Goal: Task Accomplishment & Management: Use online tool/utility

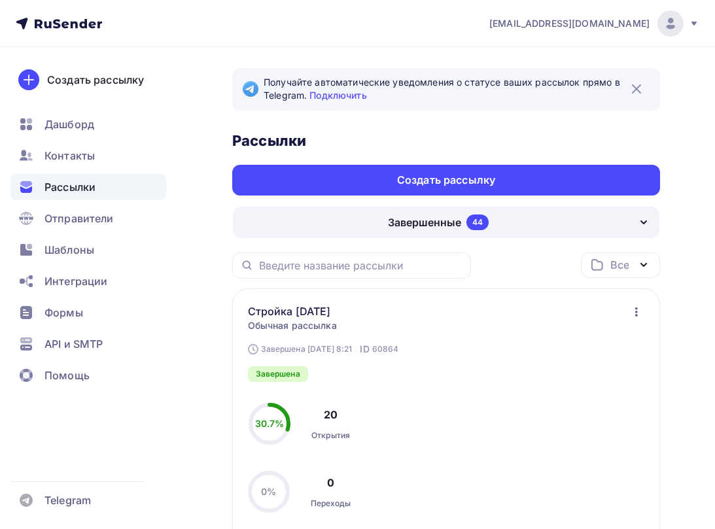
click at [639, 315] on icon "button" at bounding box center [637, 312] width 16 height 16
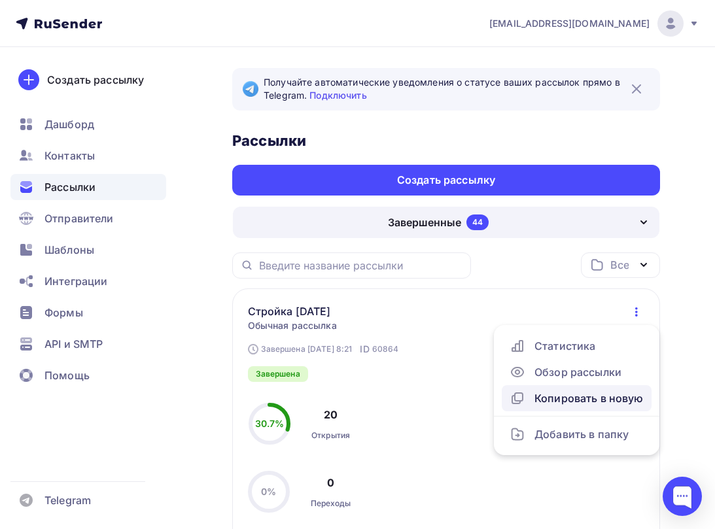
click at [575, 401] on div "Копировать в новую" at bounding box center [577, 399] width 134 height 16
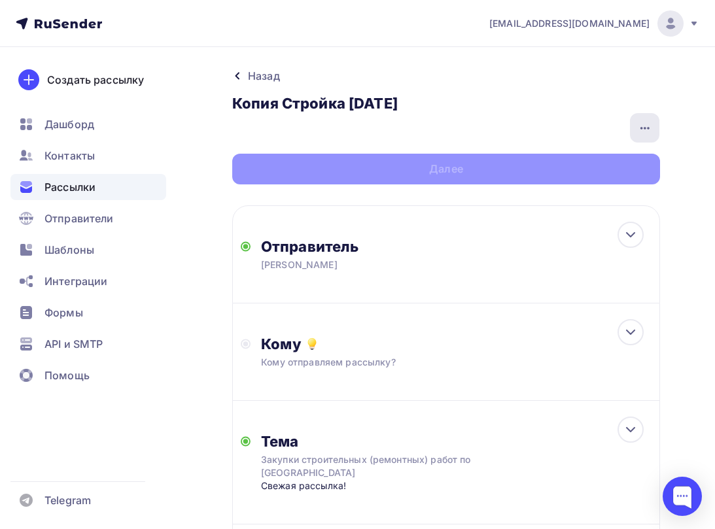
click at [641, 134] on icon "button" at bounding box center [645, 128] width 16 height 16
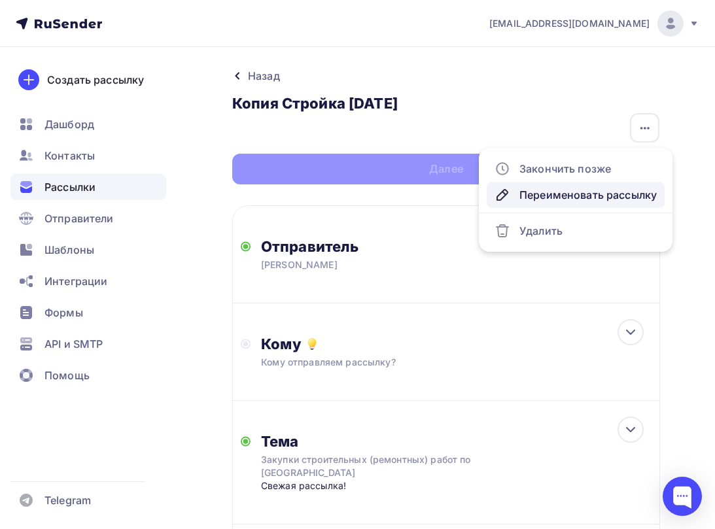
click at [555, 199] on div "Переименовать рассылку" at bounding box center [576, 195] width 162 height 16
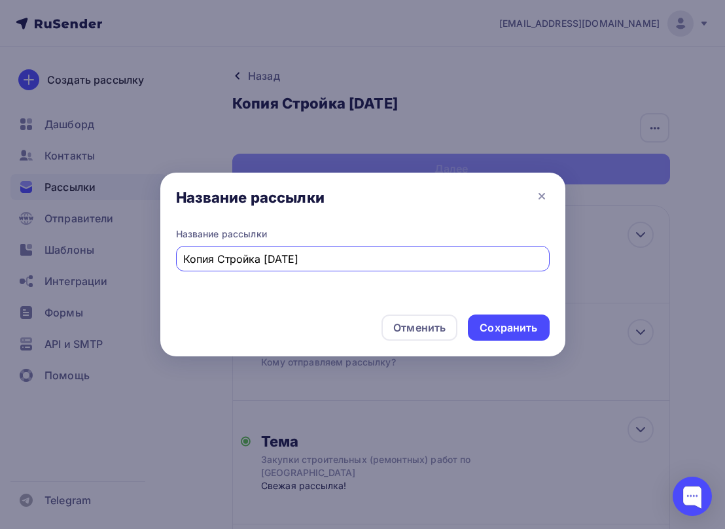
click at [217, 258] on input "Копия Стройка [DATE]" at bounding box center [362, 259] width 359 height 16
click at [236, 261] on input "Стройка [DATE]" at bounding box center [362, 259] width 359 height 16
drag, startPoint x: 230, startPoint y: 259, endPoint x: 258, endPoint y: 261, distance: 28.2
click at [258, 261] on input "Стройка [DATE]" at bounding box center [362, 259] width 359 height 16
type input "Стройка [DATE]"
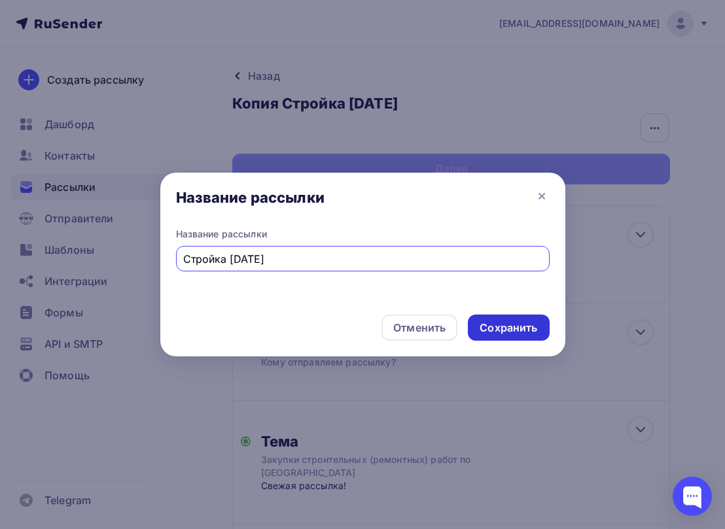
click at [499, 332] on div "Сохранить" at bounding box center [509, 328] width 58 height 15
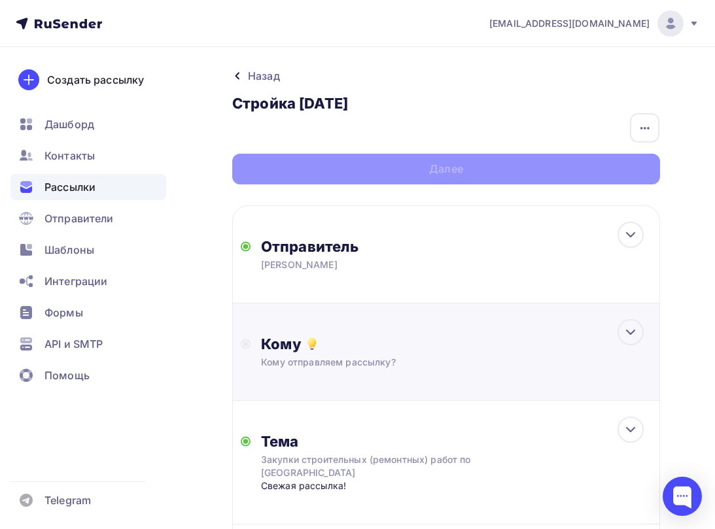
click at [454, 348] on div "Кому" at bounding box center [456, 344] width 391 height 18
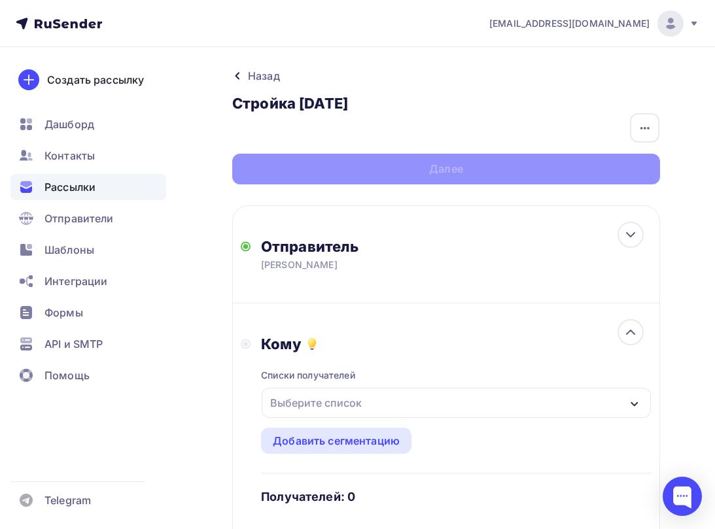
click at [372, 405] on div "Выберите список" at bounding box center [456, 403] width 389 height 30
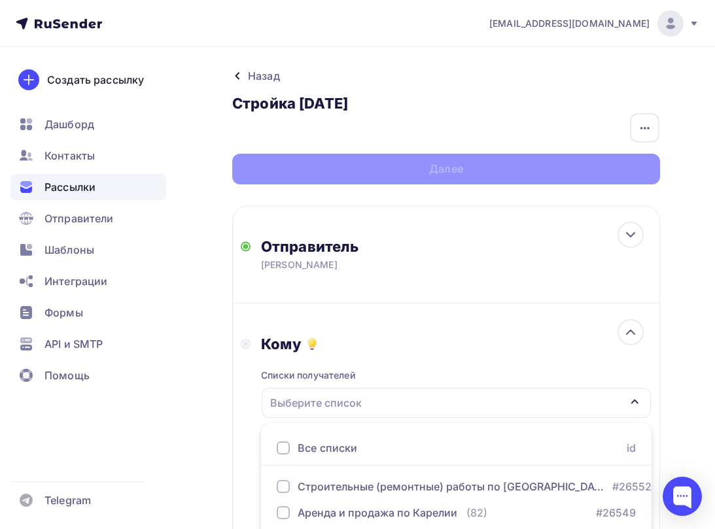
scroll to position [62, 0]
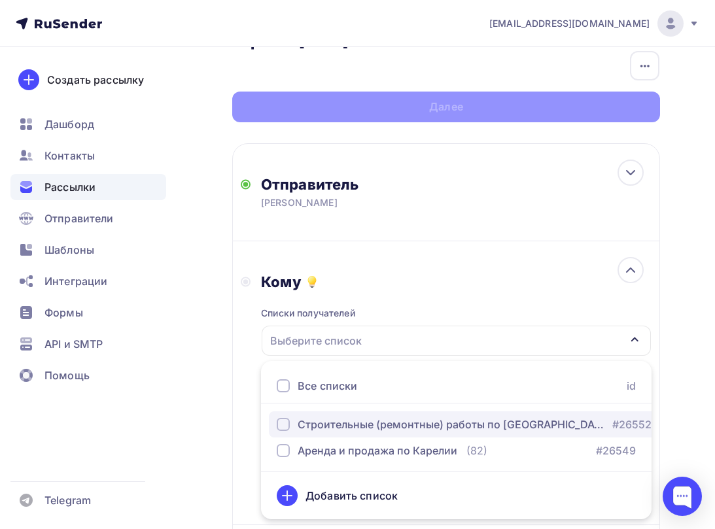
click at [371, 428] on div "Строительные (ремонтные) работы по [GEOGRAPHIC_DATA]" at bounding box center [451, 425] width 307 height 16
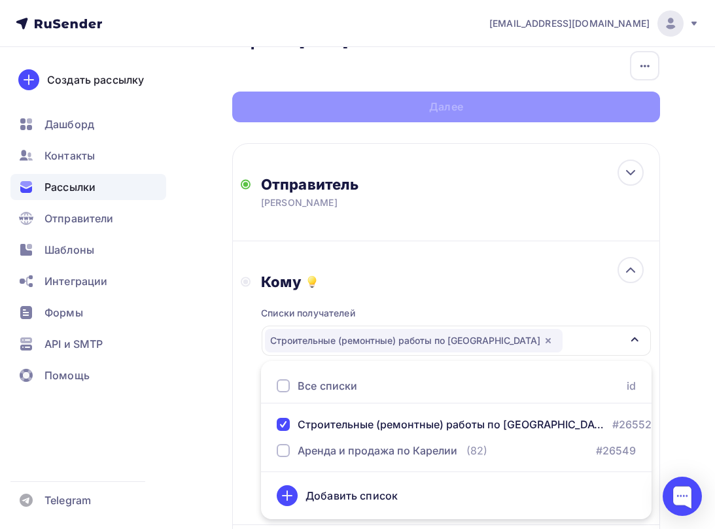
click at [248, 398] on div "Кому Списки получателей Строительные (ремонтные) работы по [GEOGRAPHIC_DATA] Вс…" at bounding box center [446, 383] width 411 height 221
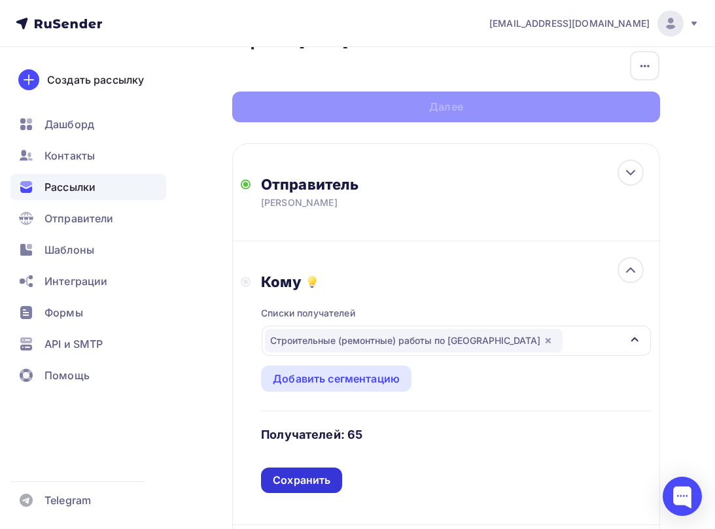
click at [288, 477] on div "Сохранить" at bounding box center [302, 480] width 58 height 15
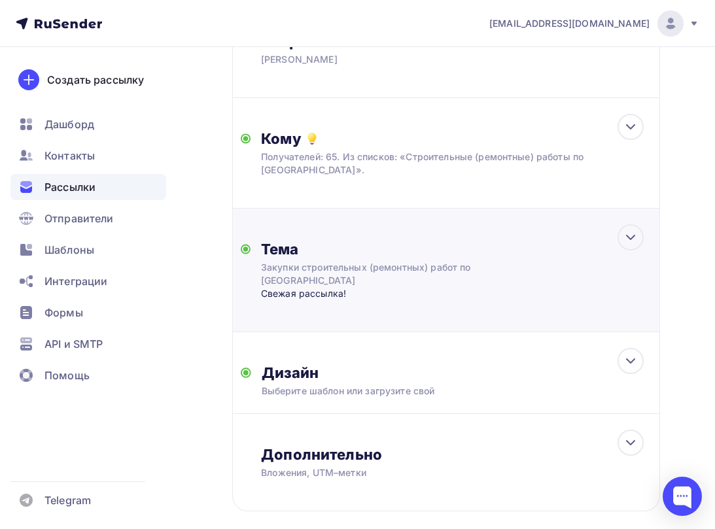
scroll to position [272, 0]
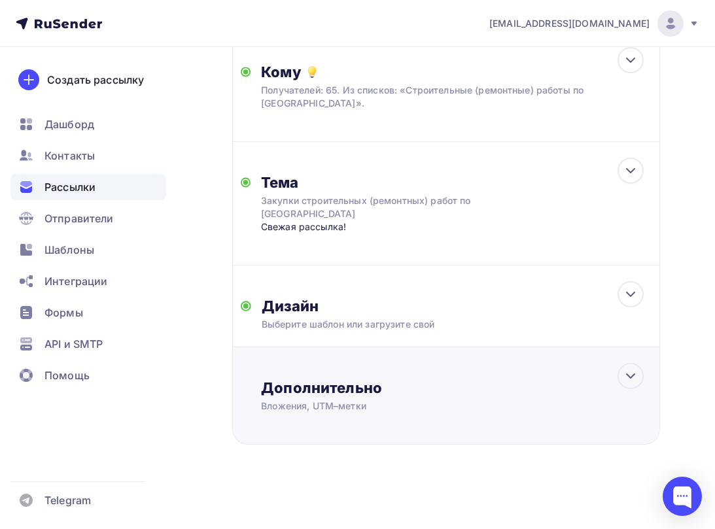
click at [366, 408] on div "Вложения, UTM–метки" at bounding box center [436, 406] width 351 height 13
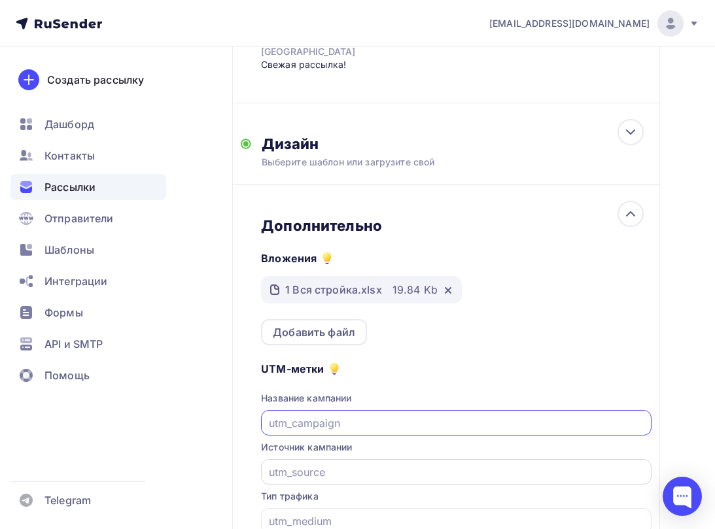
scroll to position [453, 0]
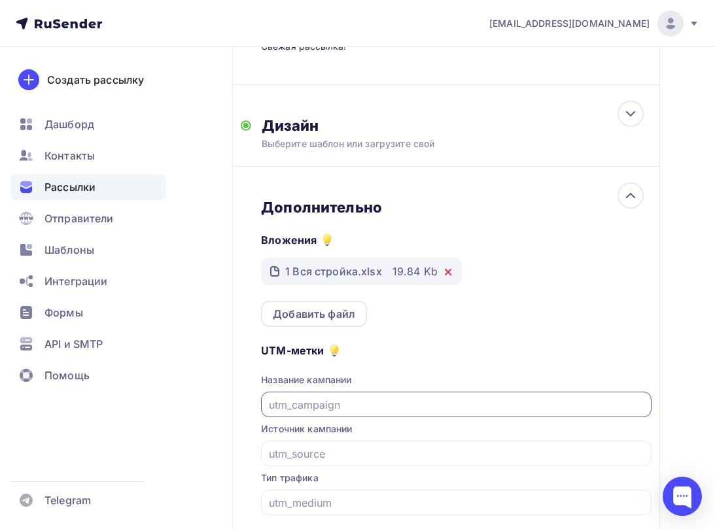
click at [448, 275] on icon at bounding box center [448, 272] width 5 height 5
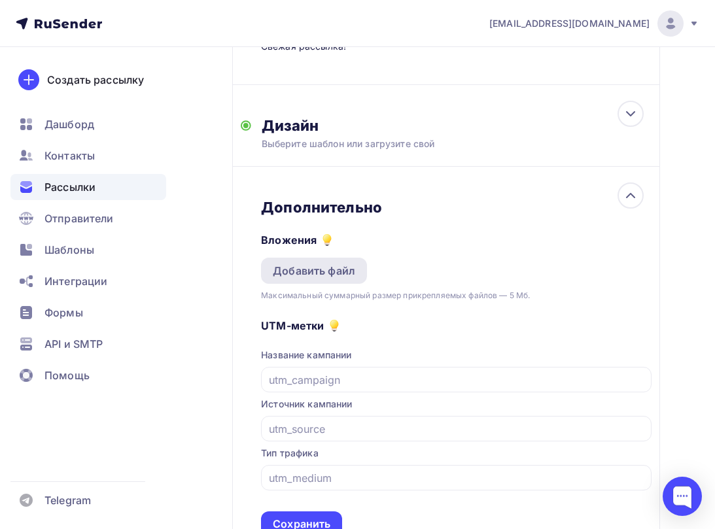
click at [316, 274] on div "Добавить файл" at bounding box center [314, 271] width 82 height 16
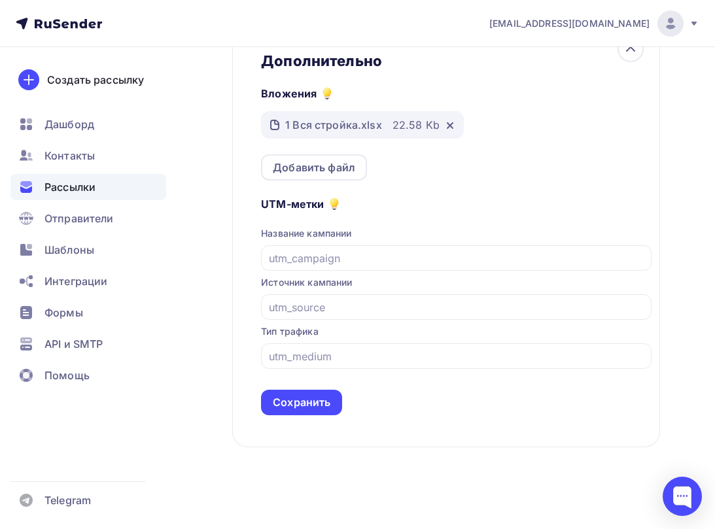
scroll to position [602, 0]
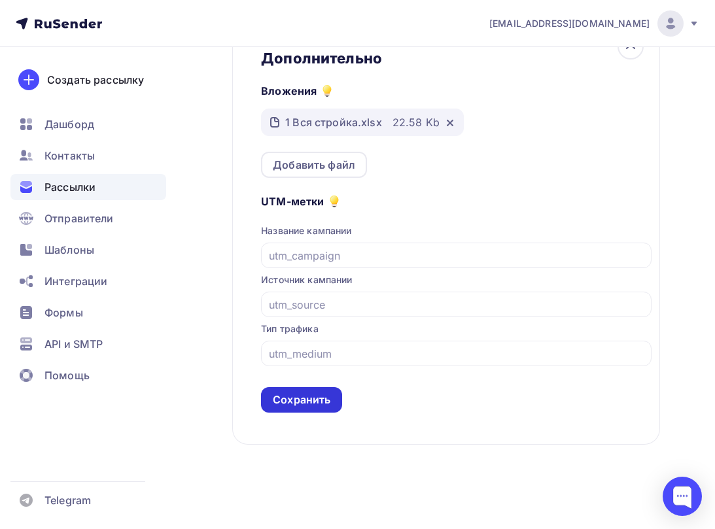
click at [317, 406] on div "Сохранить" at bounding box center [302, 400] width 58 height 15
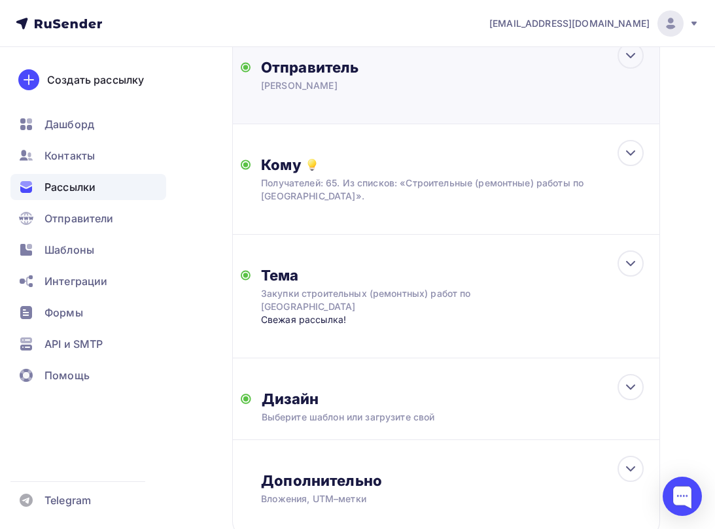
scroll to position [0, 0]
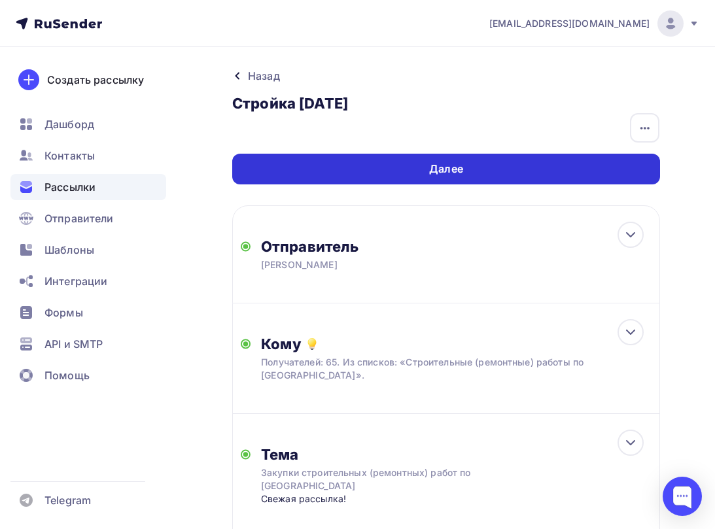
click at [577, 174] on div "Далее" at bounding box center [446, 169] width 428 height 31
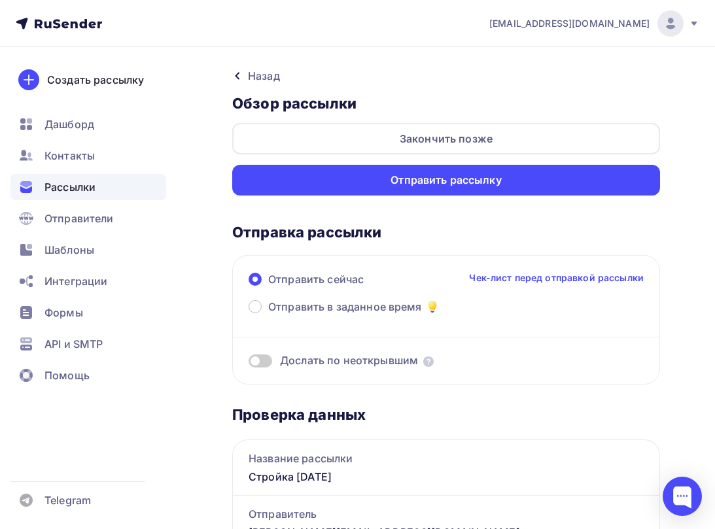
click at [577, 174] on div "Отправить рассылку" at bounding box center [446, 180] width 428 height 31
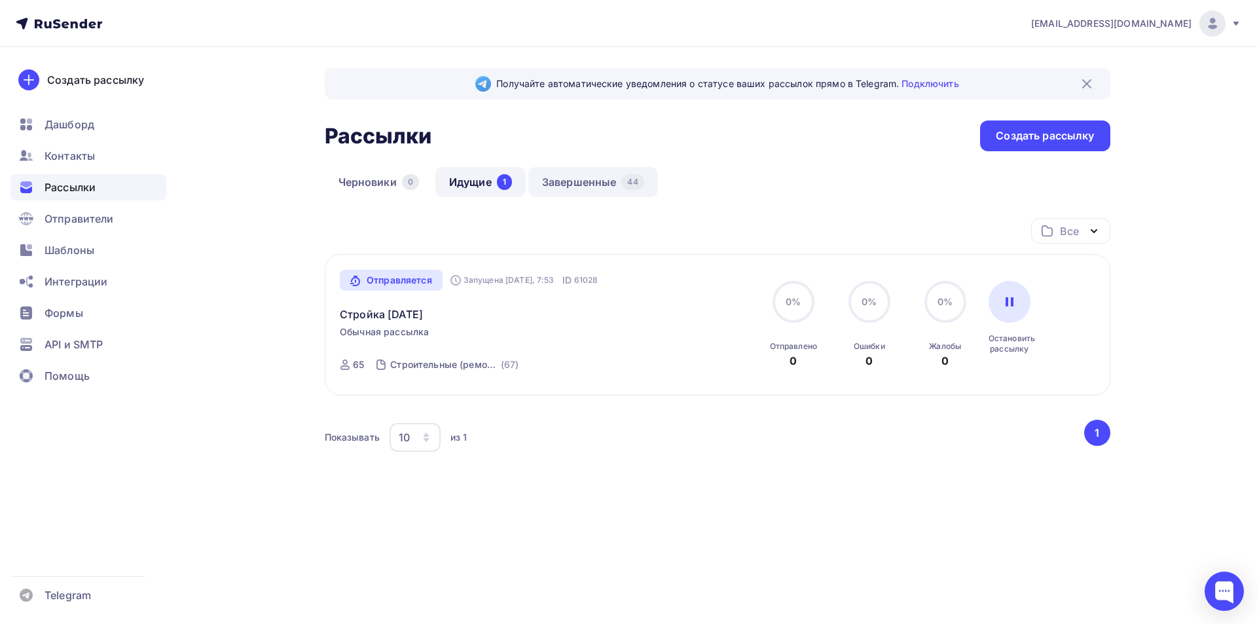
click at [594, 182] on link "Завершенные 44" at bounding box center [593, 182] width 130 height 30
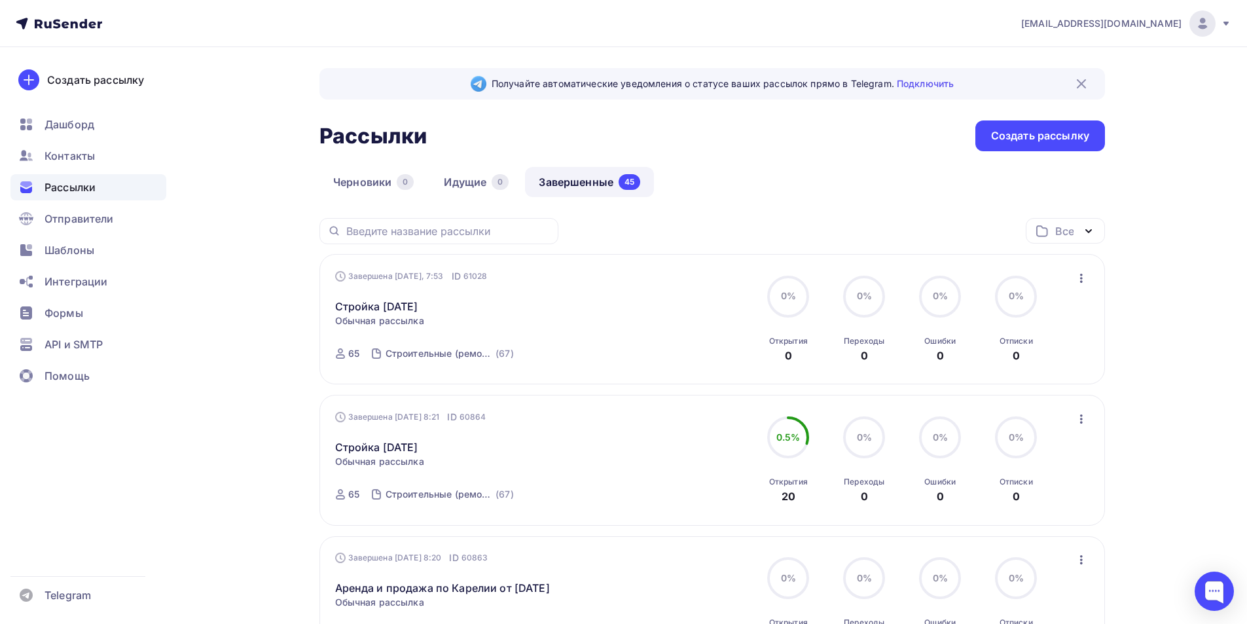
scroll to position [131, 0]
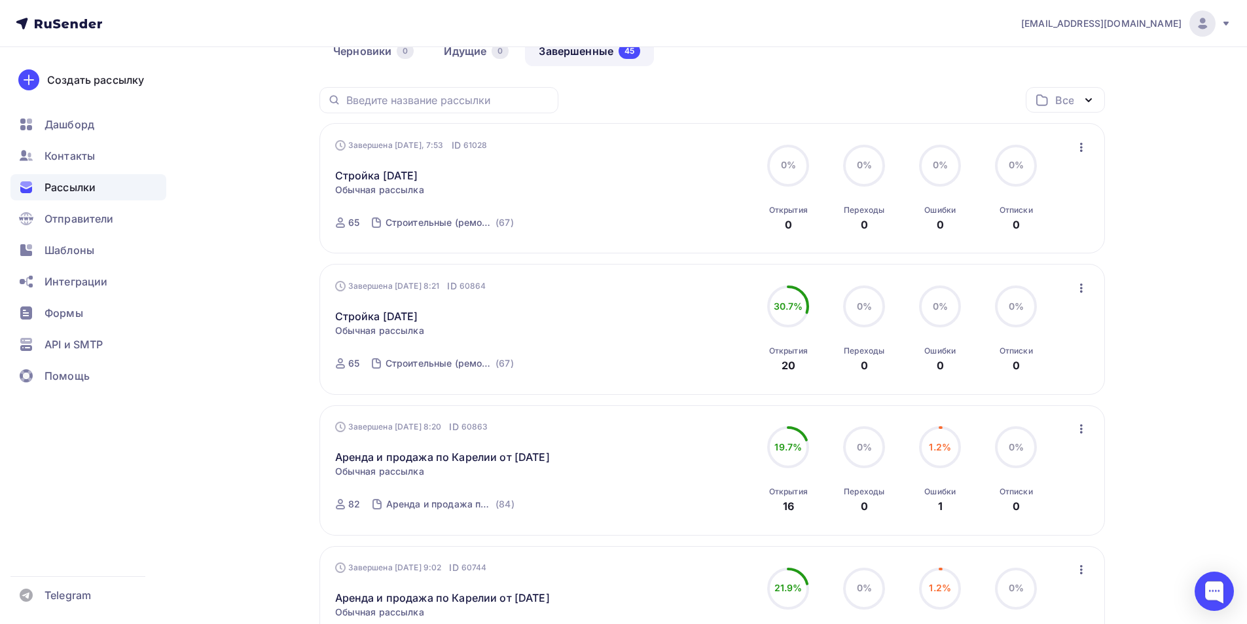
click at [715, 427] on icon "button" at bounding box center [1081, 429] width 16 height 16
click at [715, 511] on div "Копировать в новую" at bounding box center [1021, 515] width 134 height 16
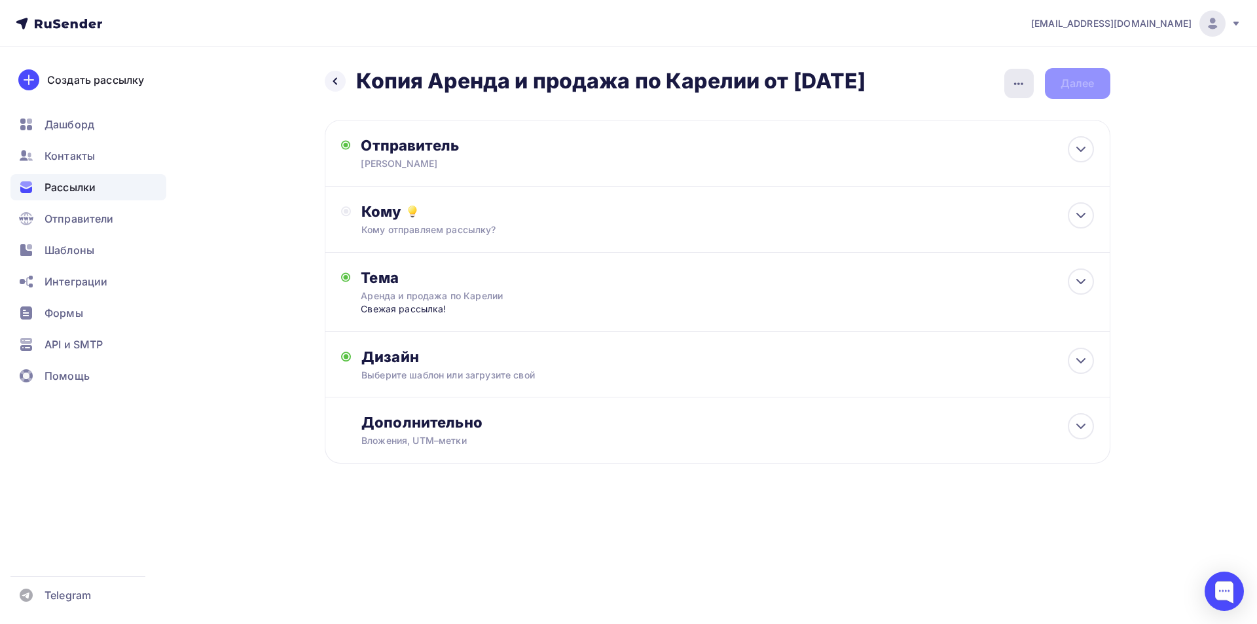
click at [715, 82] on icon "button" at bounding box center [1019, 84] width 16 height 16
click at [715, 152] on div "Переименовать рассылку" at bounding box center [950, 151] width 162 height 16
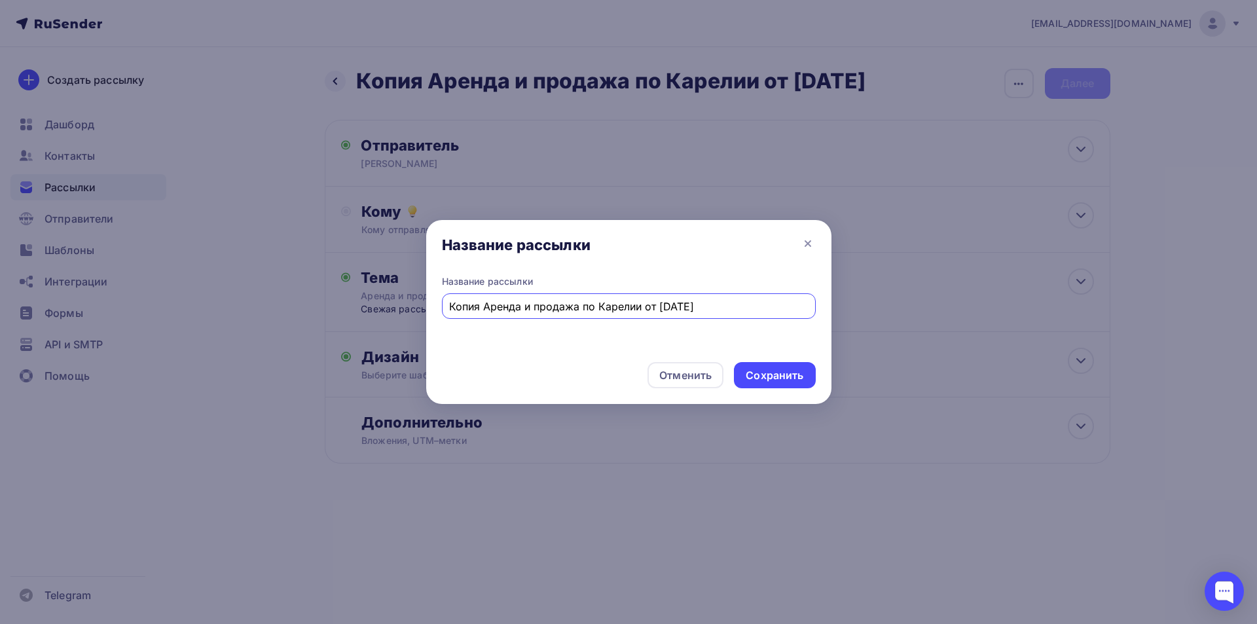
click at [480, 309] on input "Копия Аренда и продажа по Карелии от [DATE]" at bounding box center [628, 306] width 359 height 16
click at [622, 306] on input "Аренда и продажа по Карелии от [DATE]" at bounding box center [628, 306] width 359 height 16
click at [625, 305] on input "Аренда и продажа по Карелии от [DATE]" at bounding box center [628, 306] width 359 height 16
type input "Аренда и продажа по Карелии от [DATE]"
click at [715, 378] on div "Сохранить" at bounding box center [774, 375] width 58 height 15
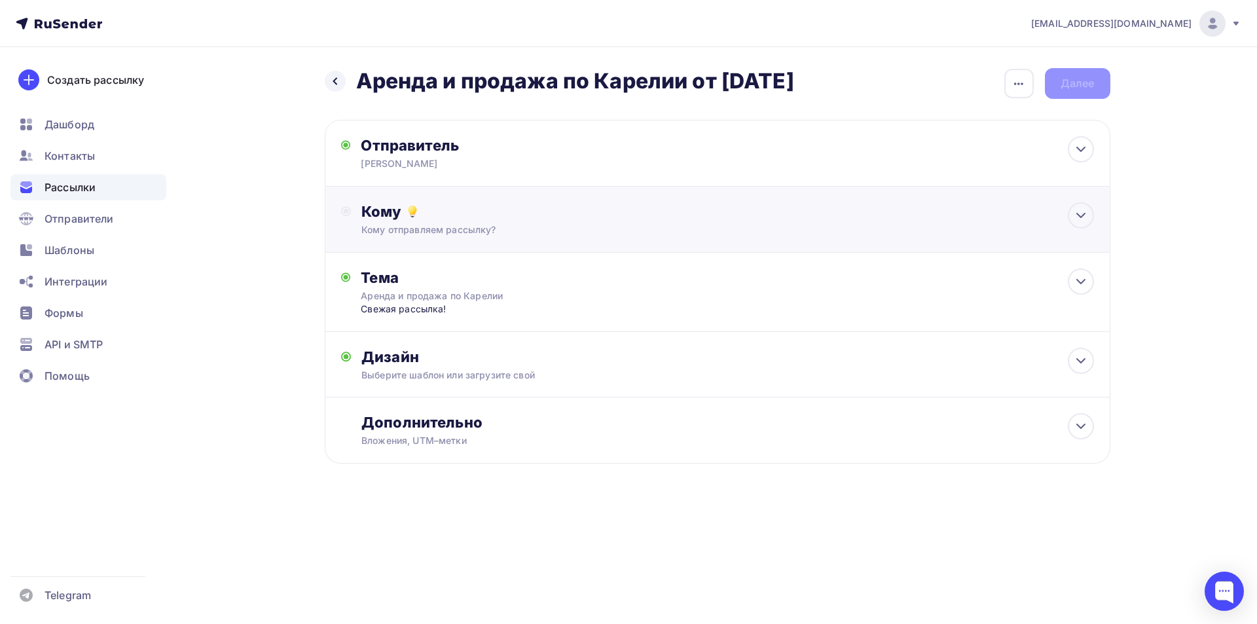
click at [709, 232] on div "Кому отправляем рассылку?" at bounding box center [690, 229] width 659 height 13
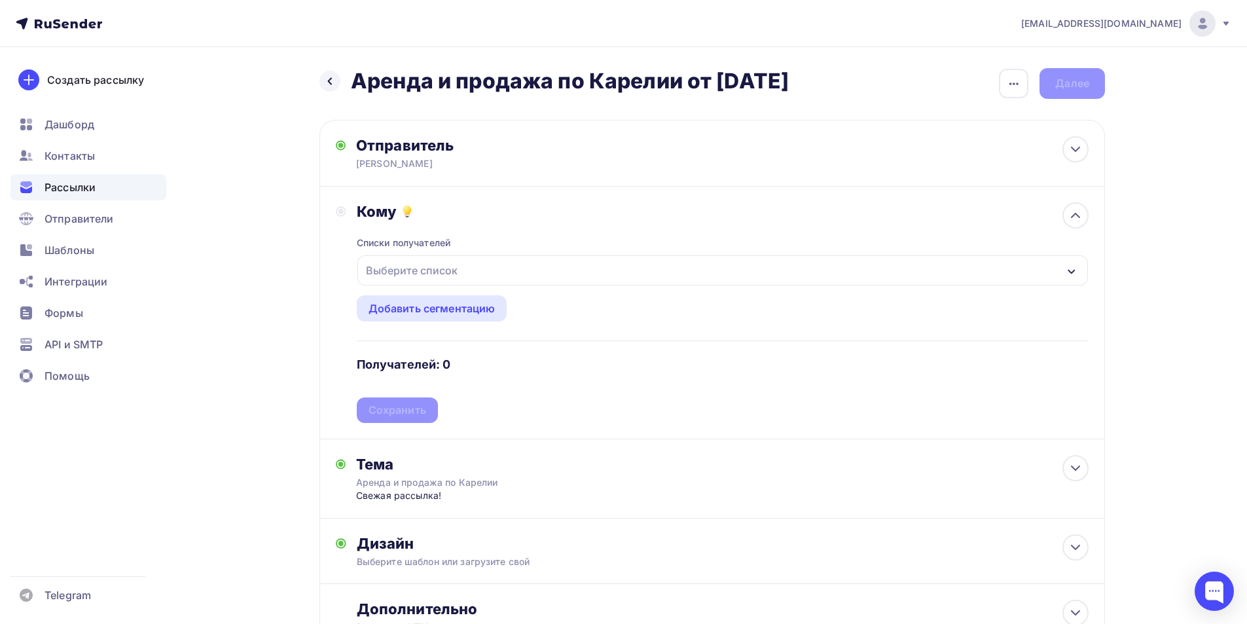
click at [659, 263] on div "Выберите список" at bounding box center [722, 270] width 730 height 30
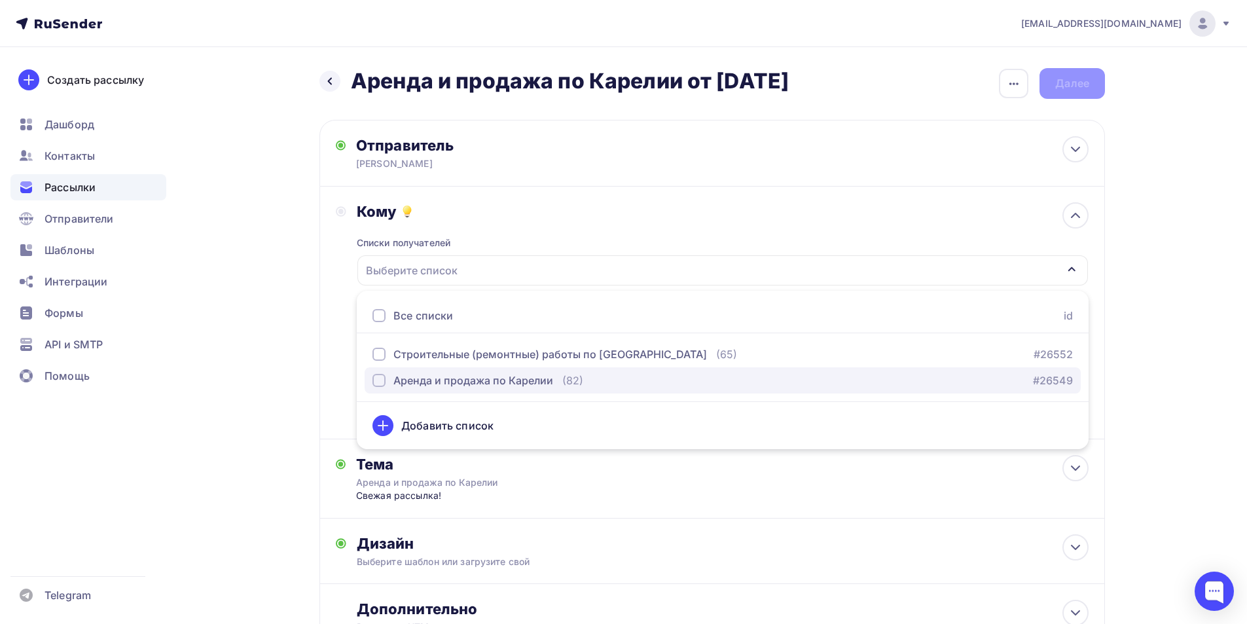
click at [542, 379] on div "Аренда и продажа по Карелии" at bounding box center [473, 380] width 160 height 16
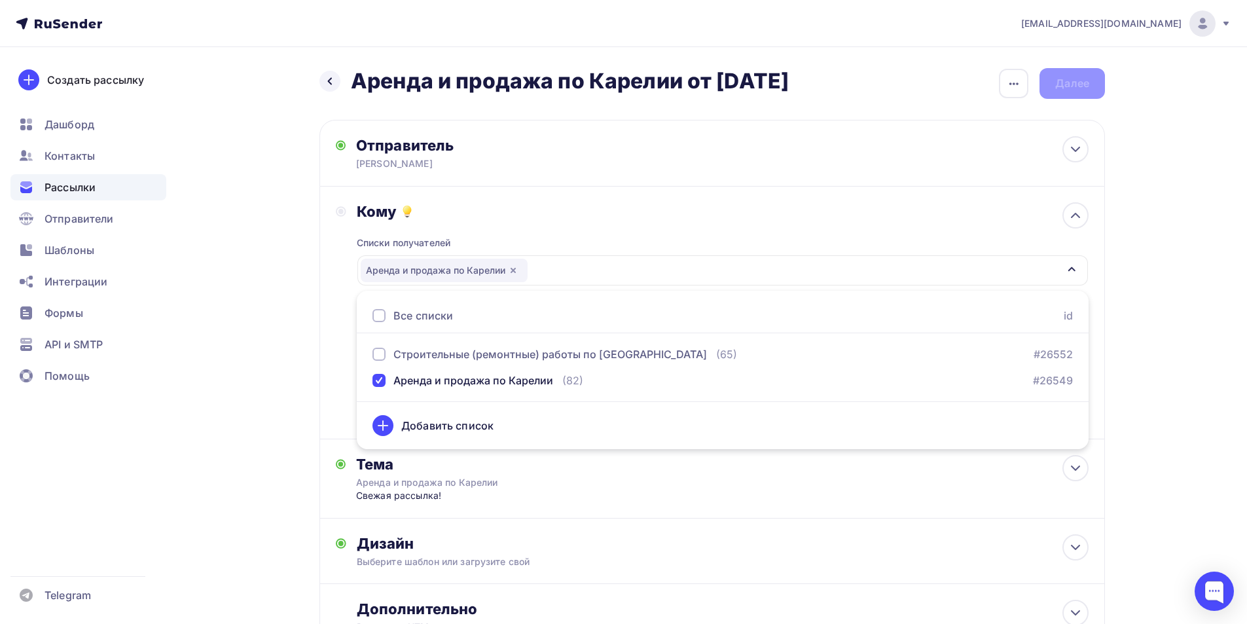
click at [339, 324] on div "Кому Списки получателей Аренда и продажа по Карелии Все списки id Строительные …" at bounding box center [712, 312] width 753 height 221
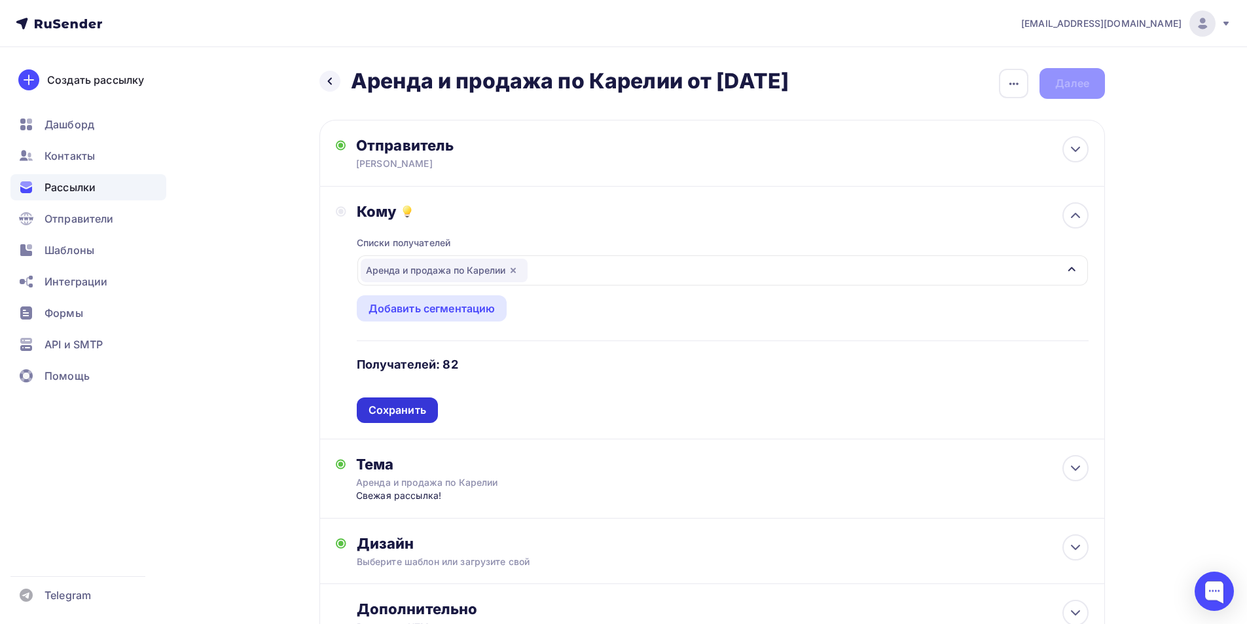
click at [384, 418] on div "Сохранить" at bounding box center [397, 410] width 81 height 26
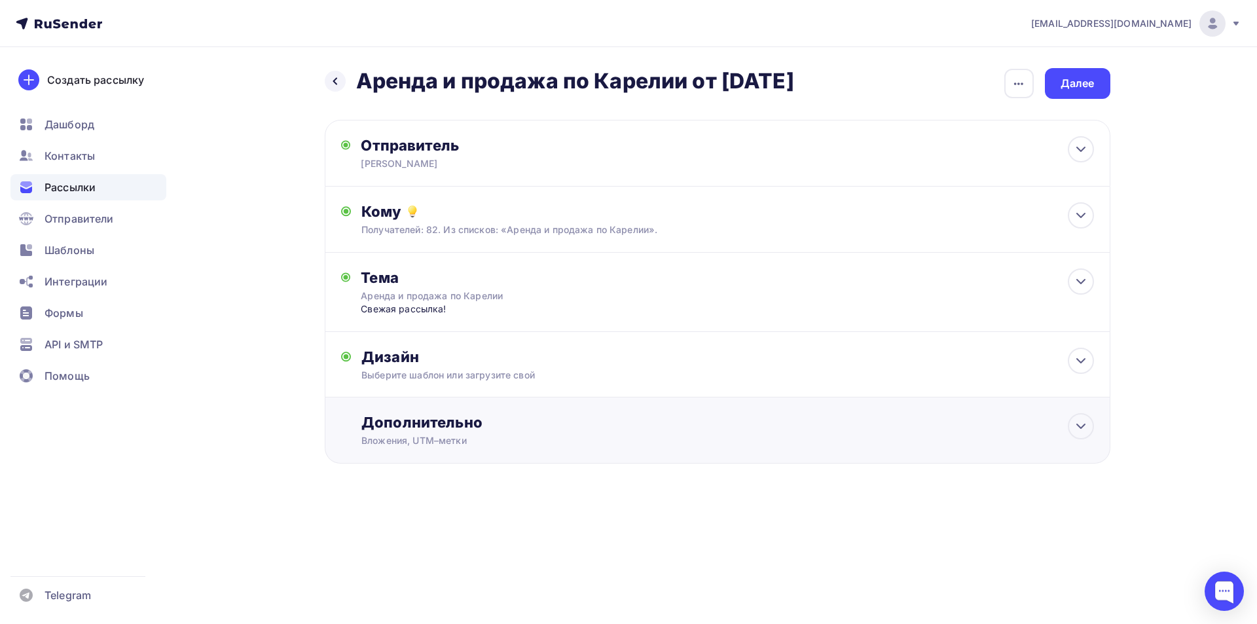
click at [410, 436] on div "Вложения, UTM–метки" at bounding box center [690, 440] width 659 height 13
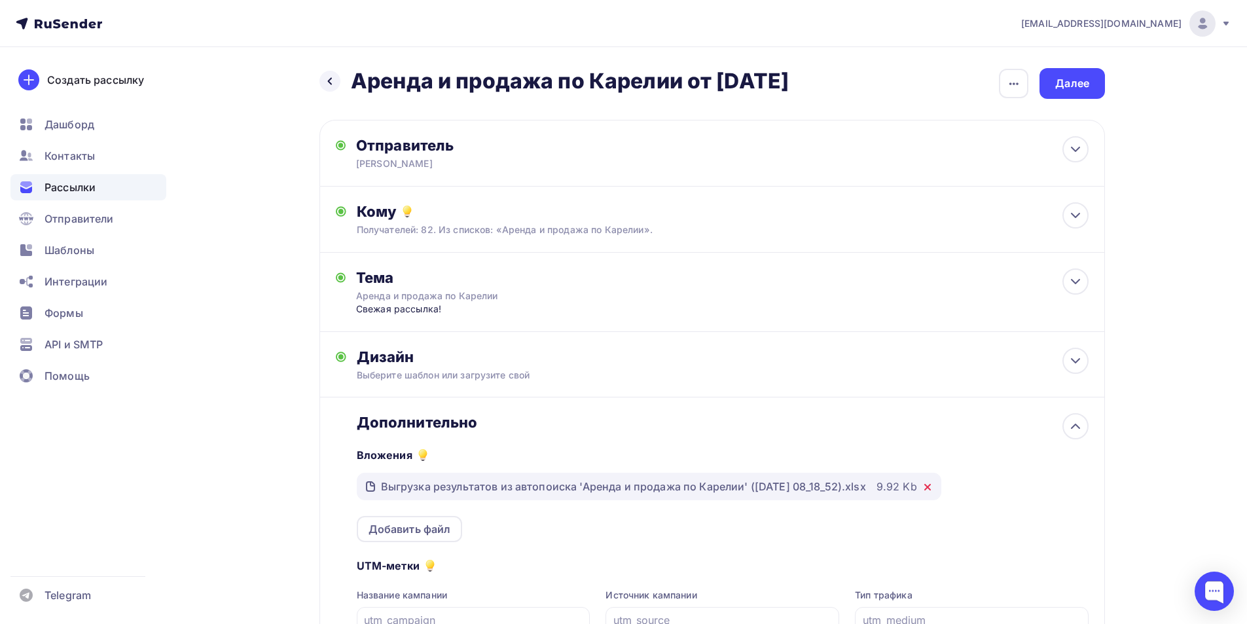
click at [715, 487] on icon at bounding box center [927, 487] width 10 height 10
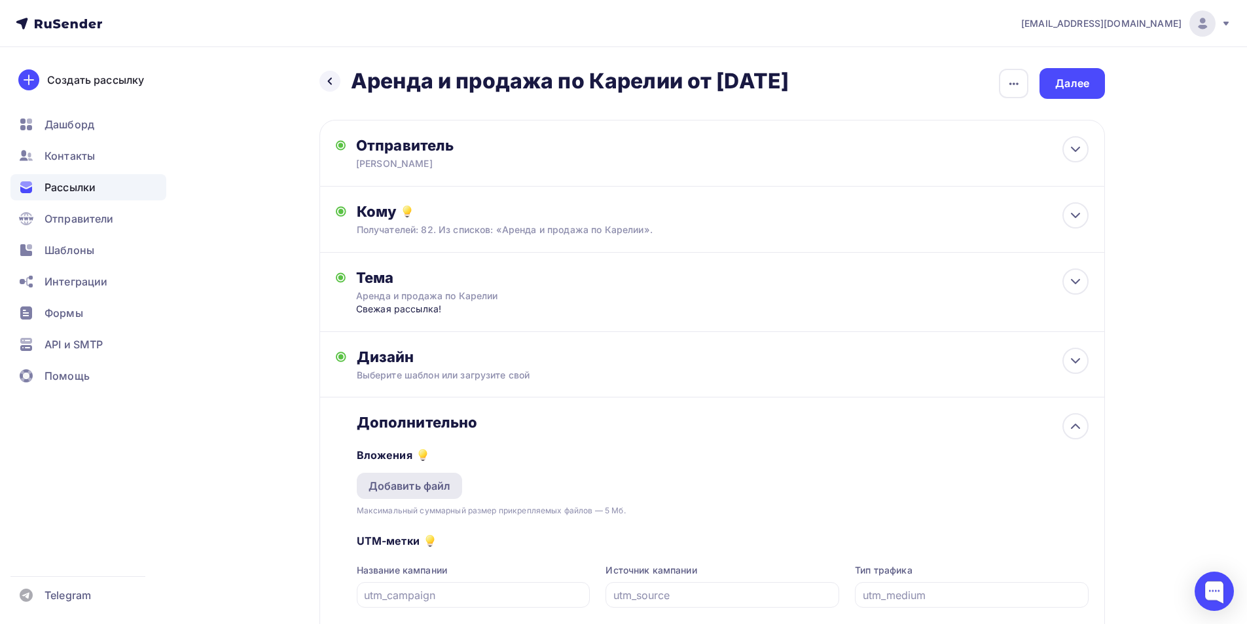
click at [439, 484] on div "Добавить файл" at bounding box center [409, 486] width 82 height 16
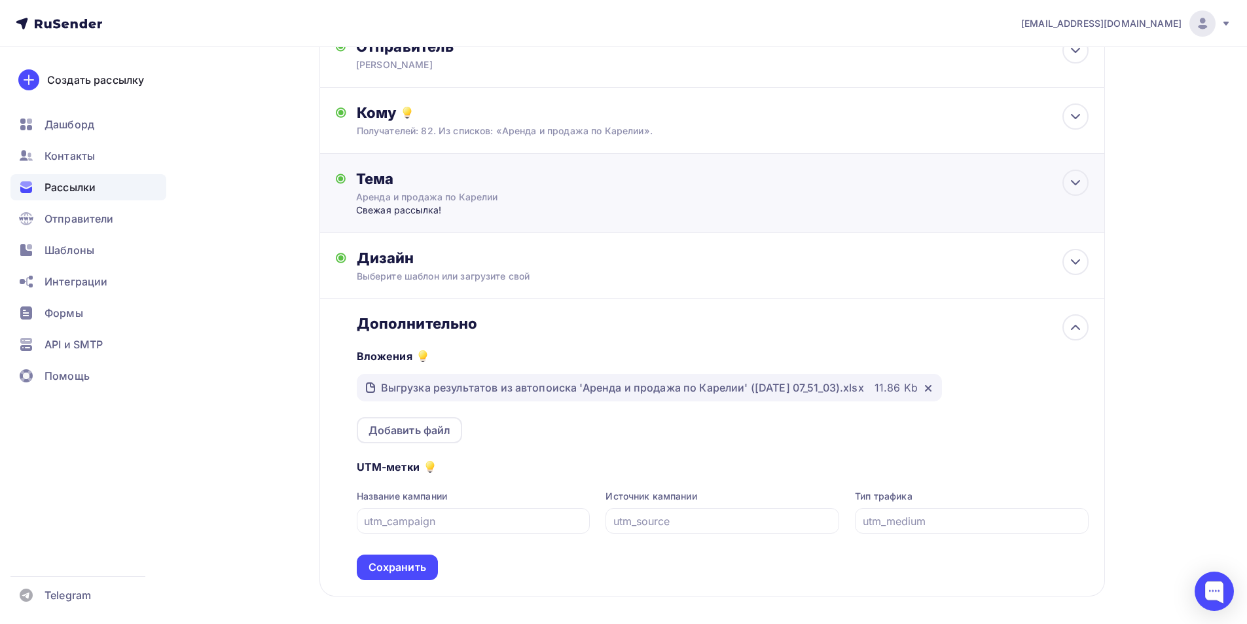
scroll to position [156, 0]
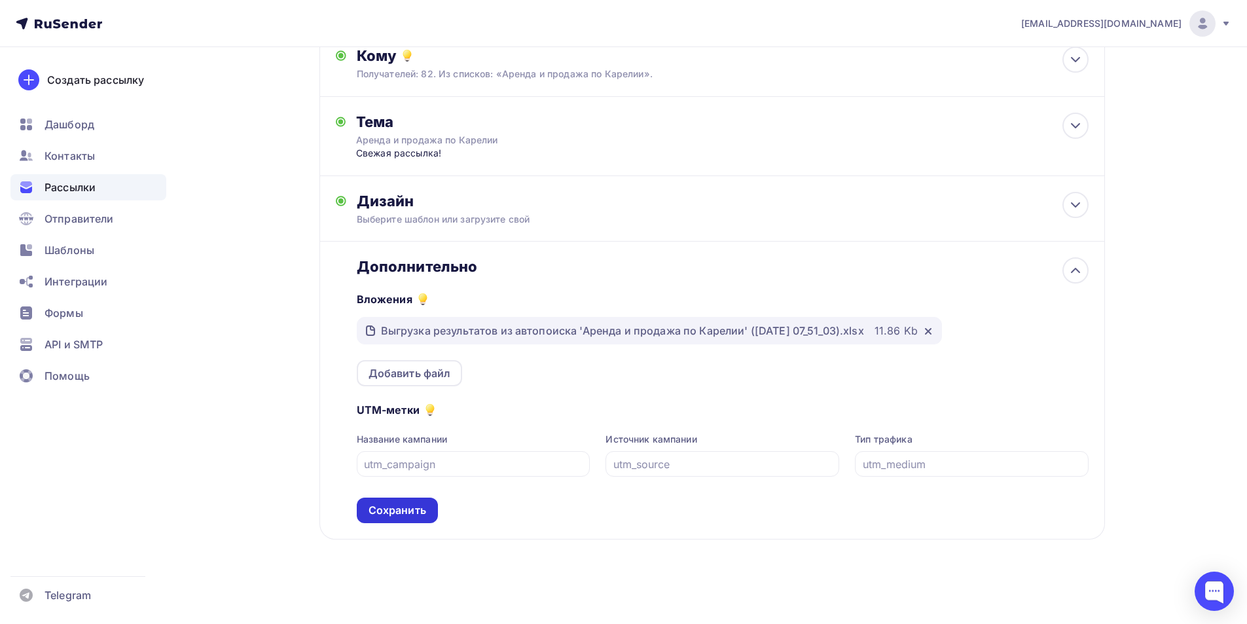
click at [394, 507] on div "Сохранить" at bounding box center [397, 510] width 58 height 15
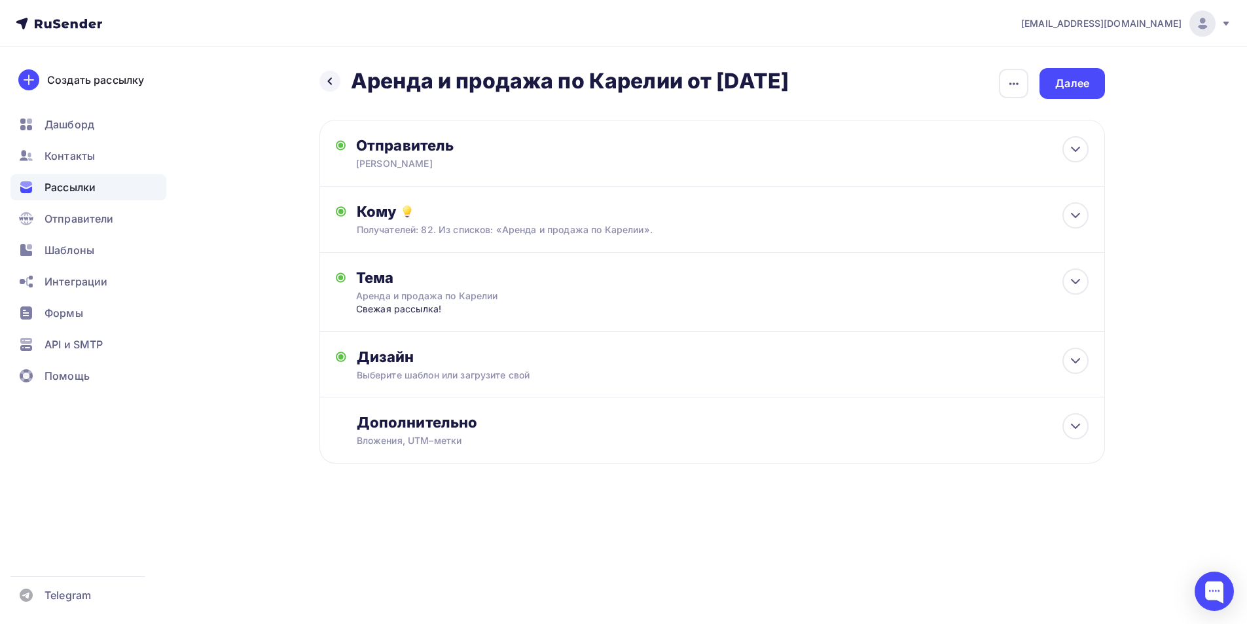
scroll to position [0, 0]
click at [715, 84] on div "Далее" at bounding box center [1077, 83] width 34 height 15
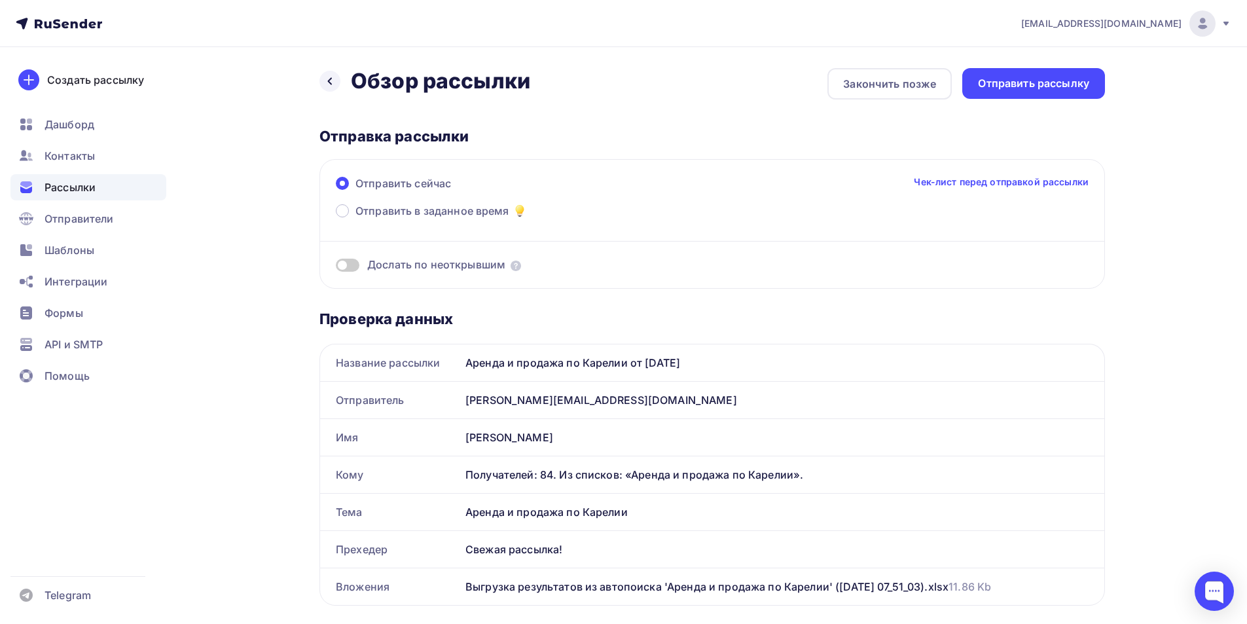
click at [715, 84] on div "Отправить рассылку" at bounding box center [1033, 83] width 111 height 15
